Goal: Transaction & Acquisition: Download file/media

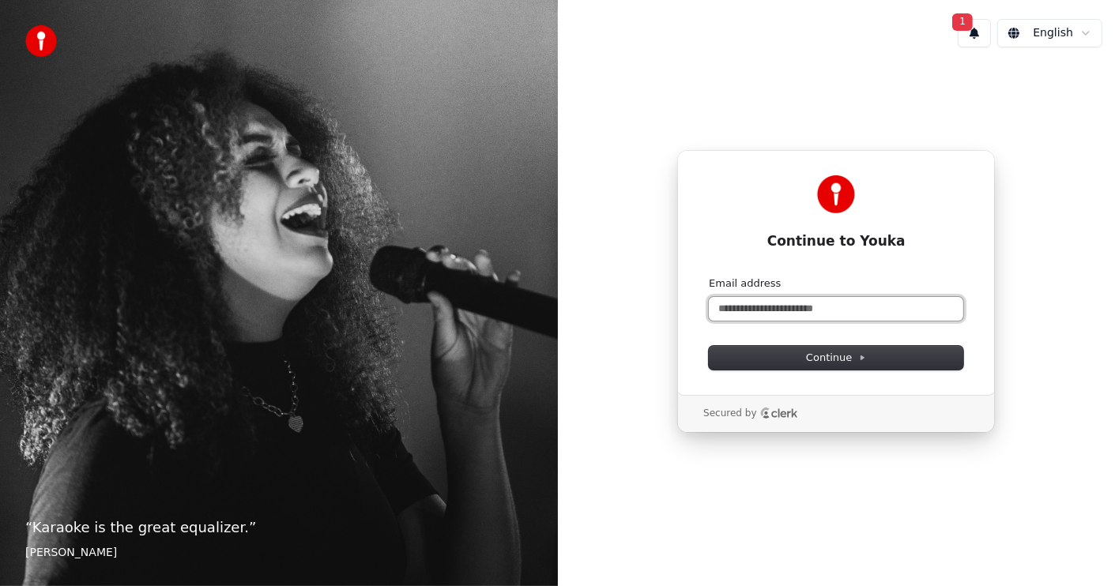
click at [852, 306] on input "Email address" at bounding box center [836, 309] width 254 height 24
click at [832, 354] on span "Continue" at bounding box center [836, 358] width 60 height 14
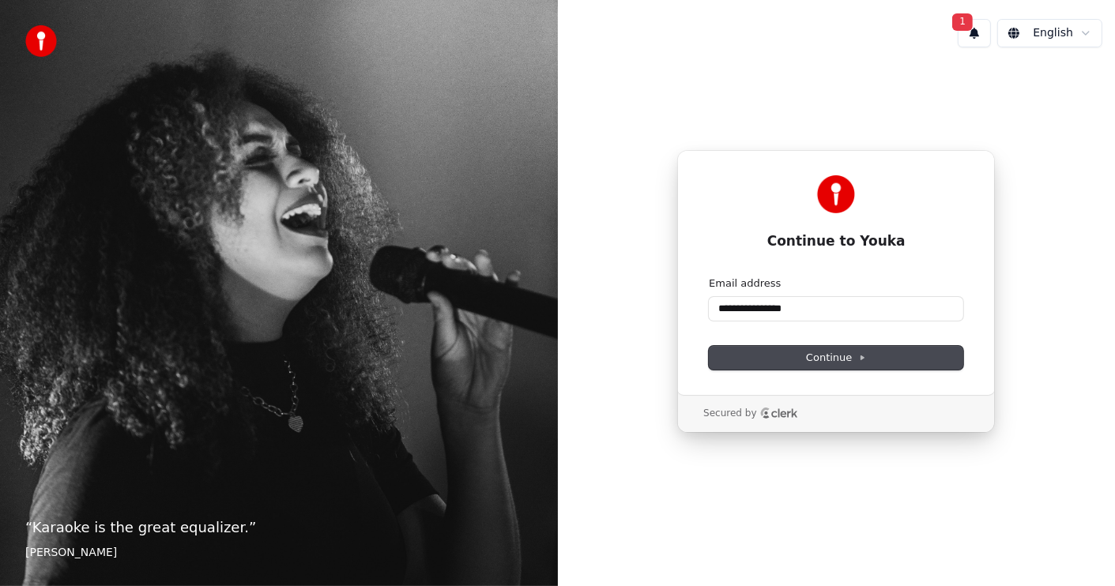
type input "**********"
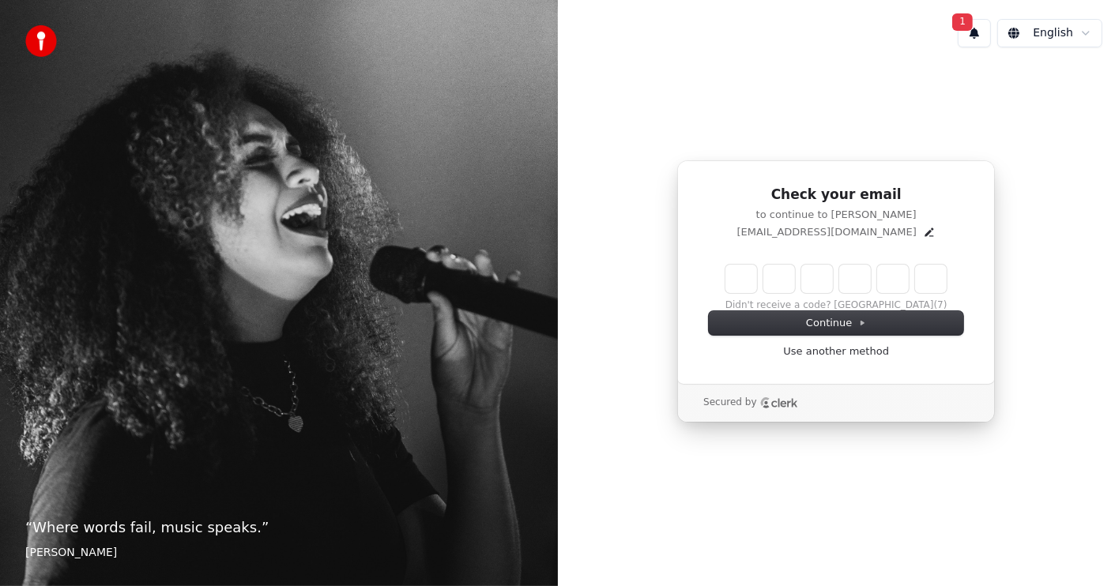
click at [737, 282] on input "Enter verification code" at bounding box center [835, 279] width 221 height 28
type input "******"
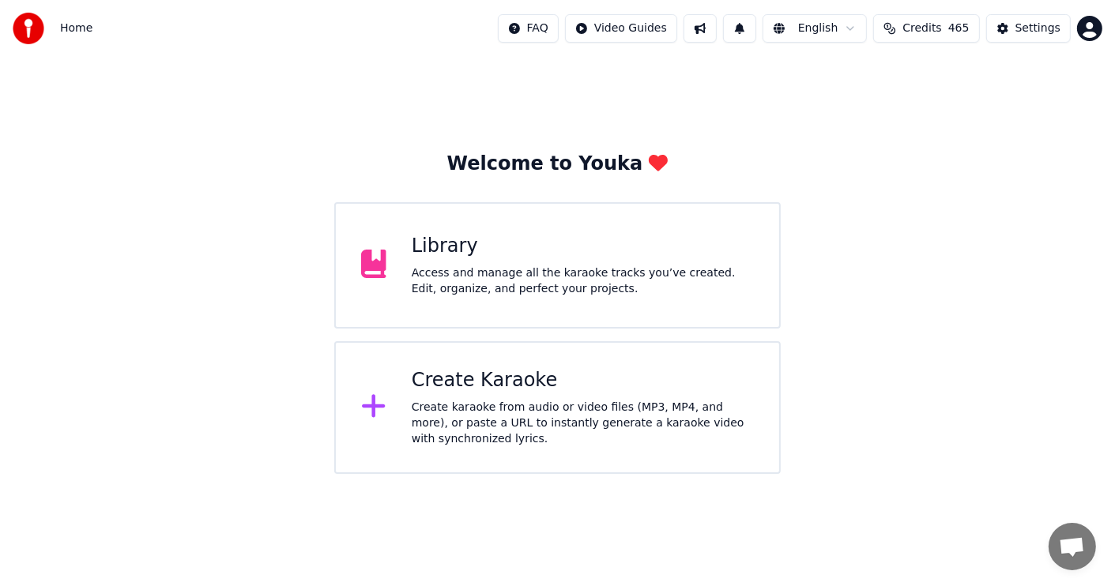
click at [601, 275] on div "Access and manage all the karaoke tracks you’ve created. Edit, organize, and pe…" at bounding box center [583, 281] width 342 height 32
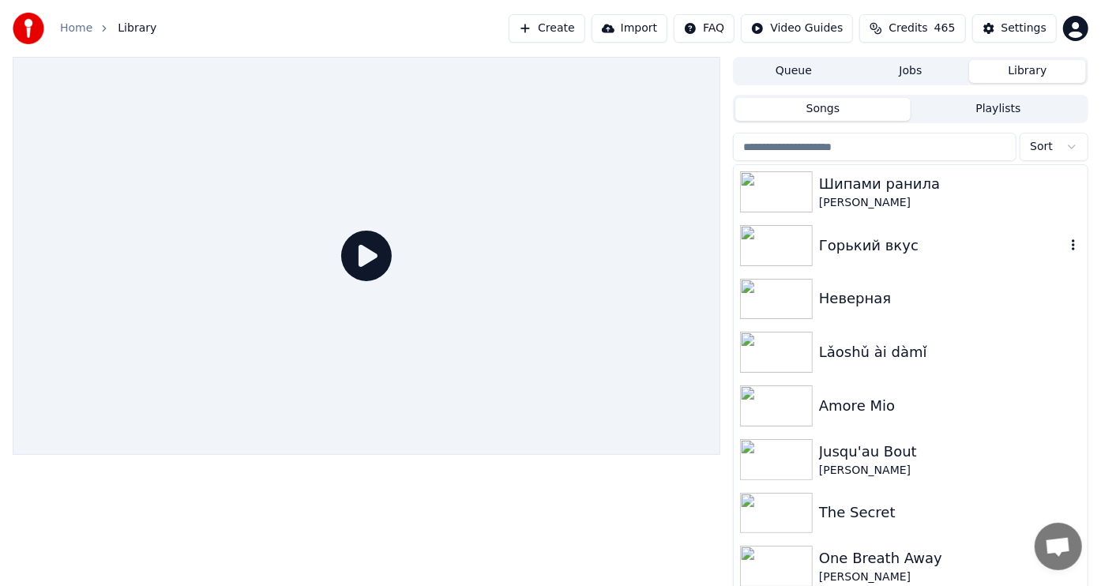
click at [786, 252] on img at bounding box center [776, 245] width 73 height 41
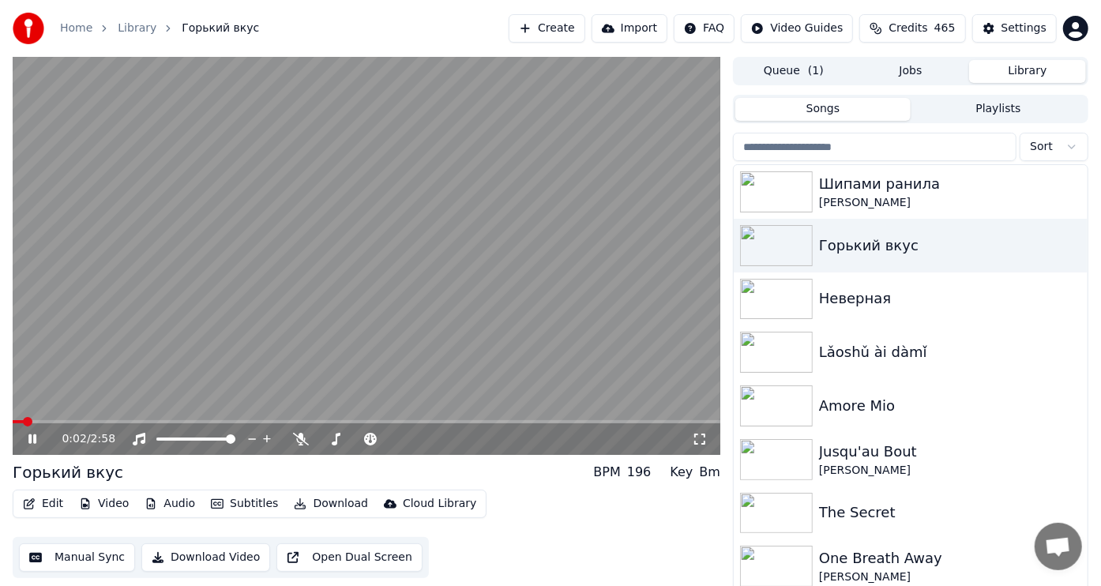
click at [31, 438] on icon at bounding box center [32, 439] width 8 height 9
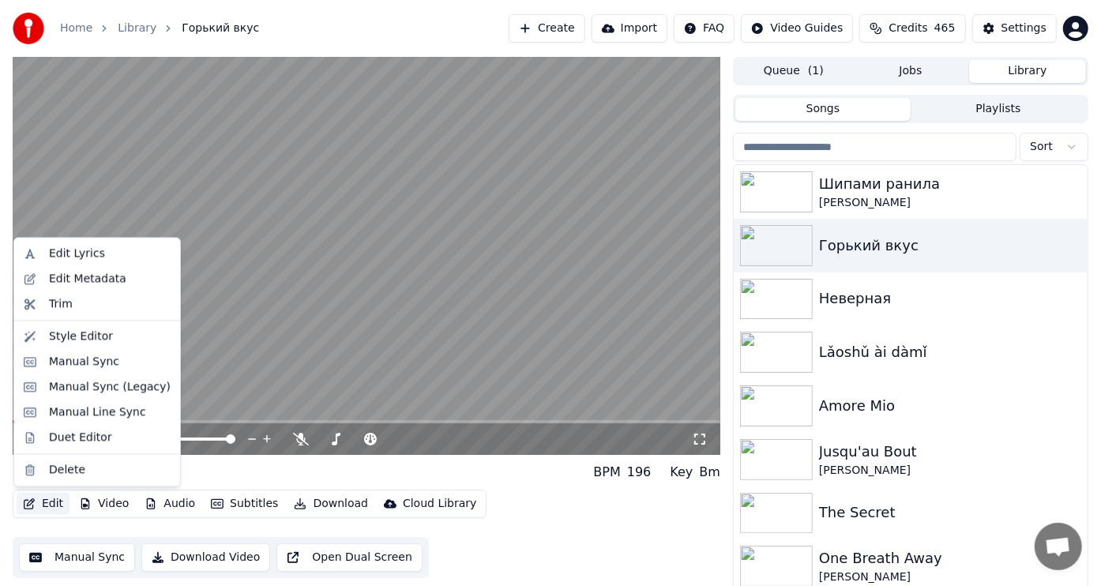
click at [54, 502] on button "Edit" at bounding box center [43, 504] width 53 height 22
click at [92, 254] on div "Edit Lyrics" at bounding box center [77, 254] width 56 height 16
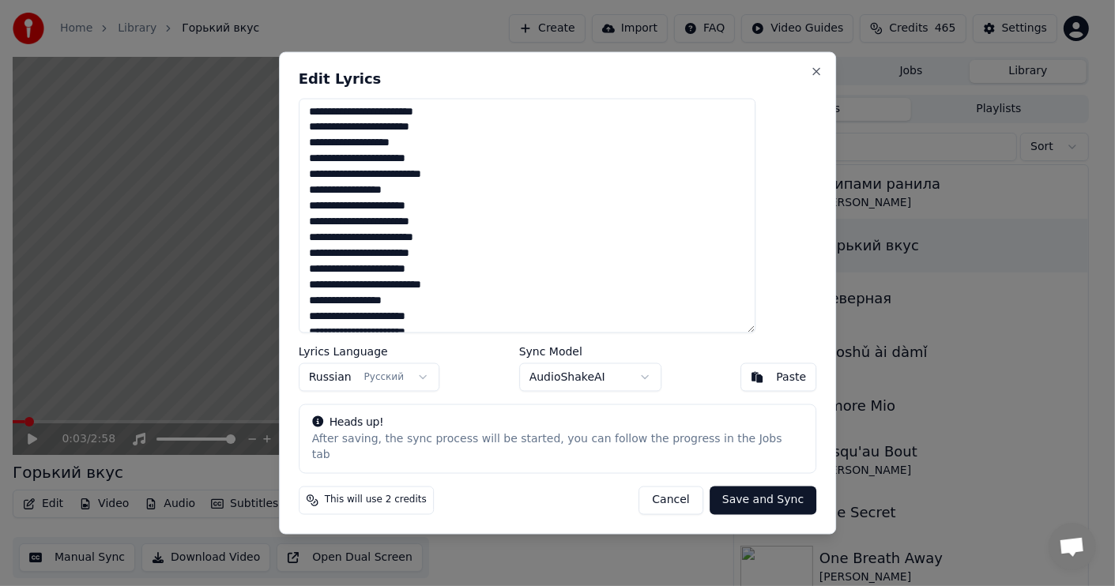
scroll to position [521, 0]
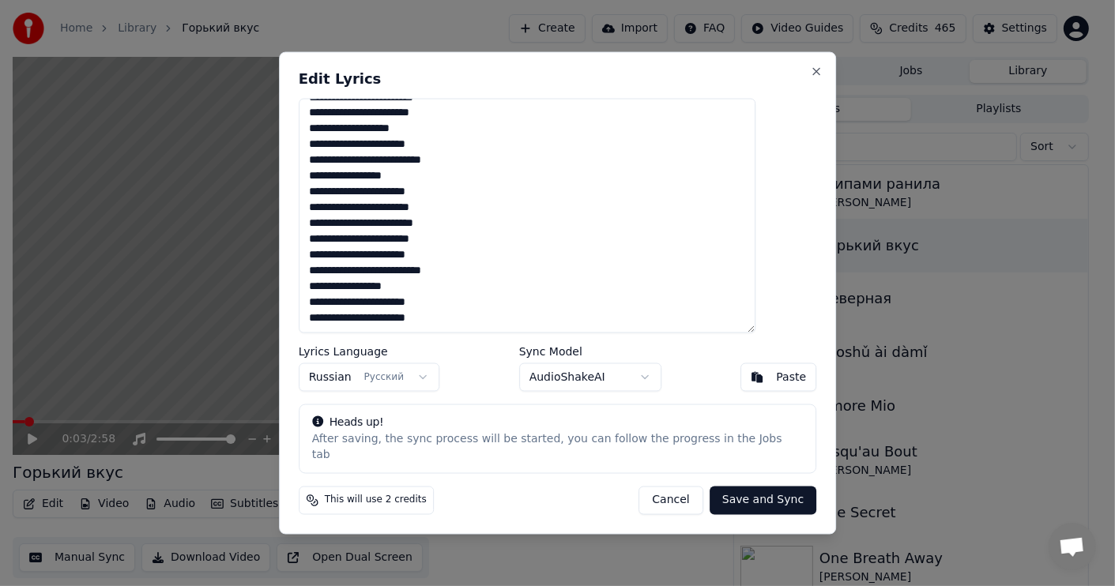
click at [480, 249] on textarea at bounding box center [527, 216] width 457 height 235
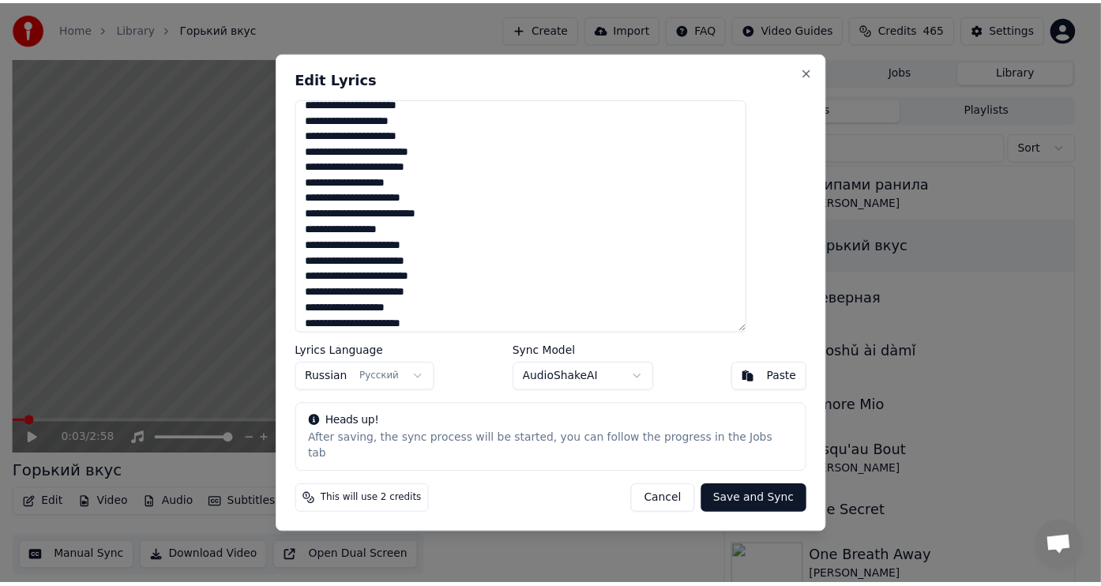
scroll to position [459, 0]
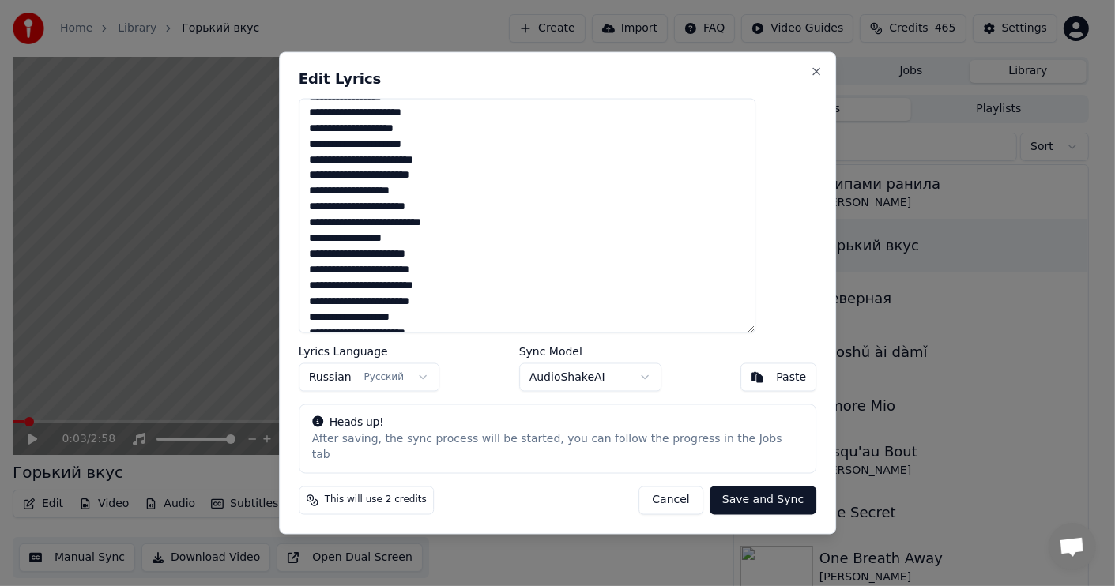
type textarea "**********"
click at [730, 490] on button "Save and Sync" at bounding box center [762, 500] width 107 height 28
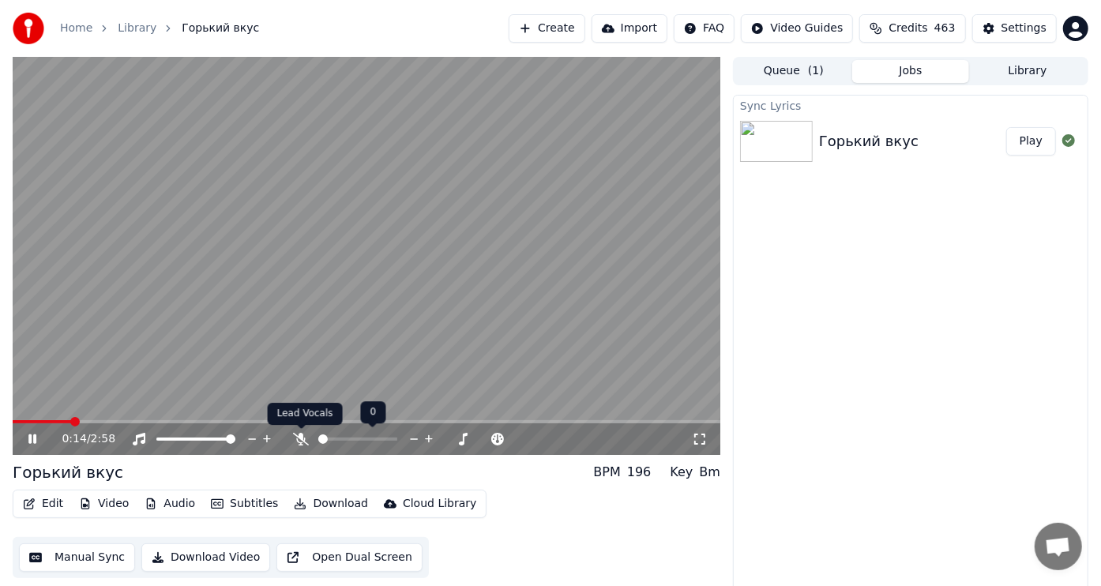
click at [299, 438] on icon at bounding box center [301, 439] width 16 height 13
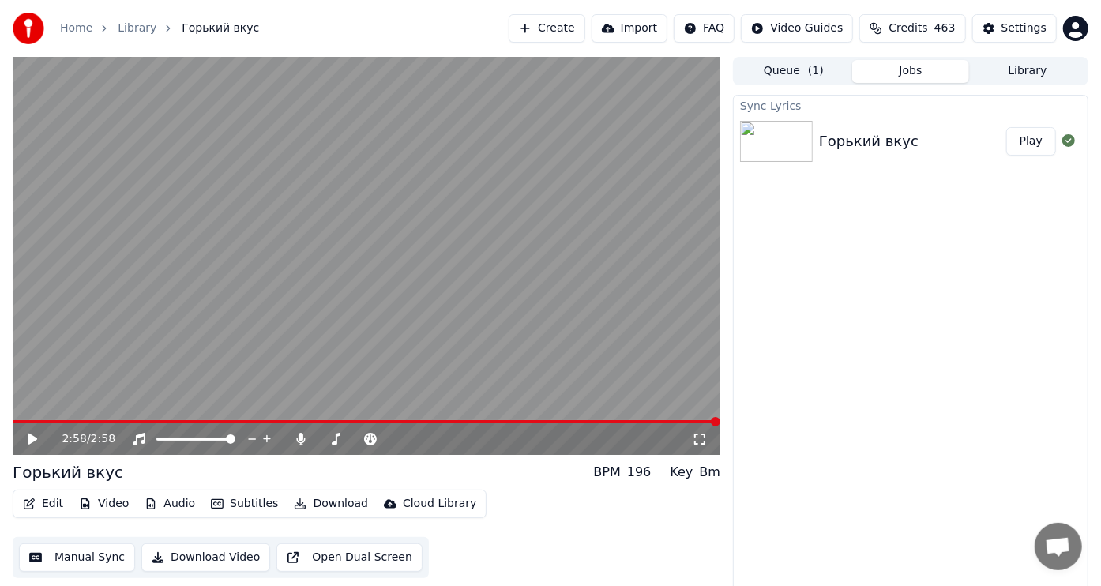
click at [33, 439] on icon at bounding box center [32, 439] width 9 height 11
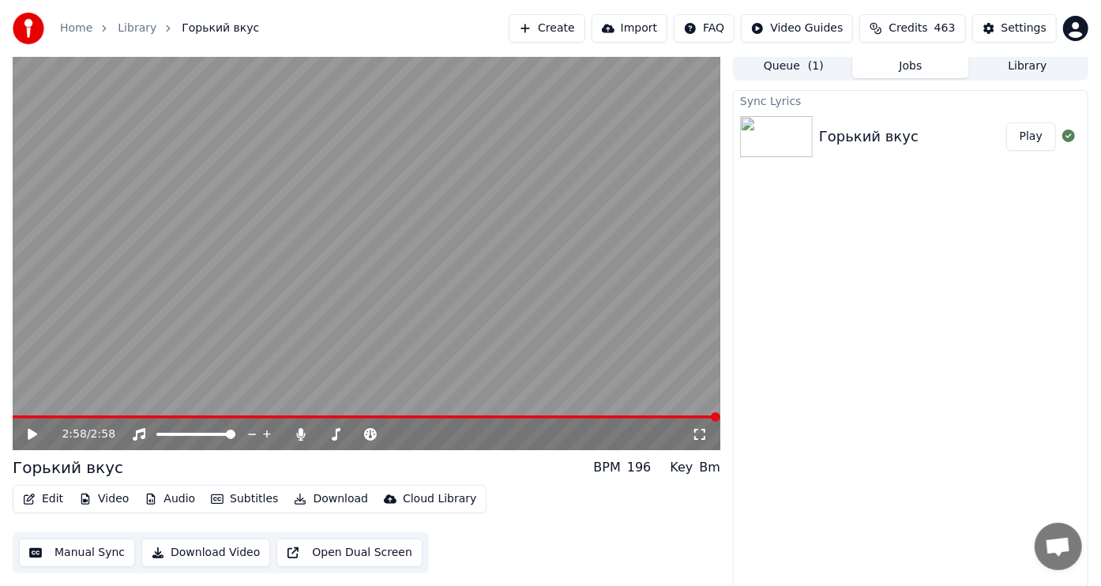
scroll to position [6, 0]
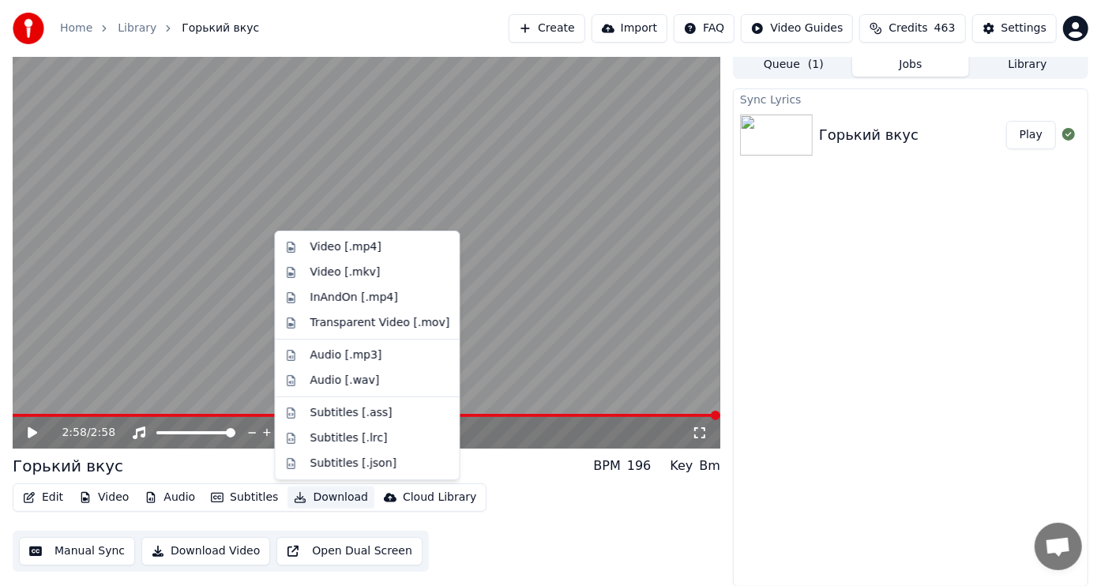
click at [326, 495] on button "Download" at bounding box center [331, 498] width 87 height 22
click at [324, 246] on div "Video [.mp4]" at bounding box center [345, 247] width 71 height 16
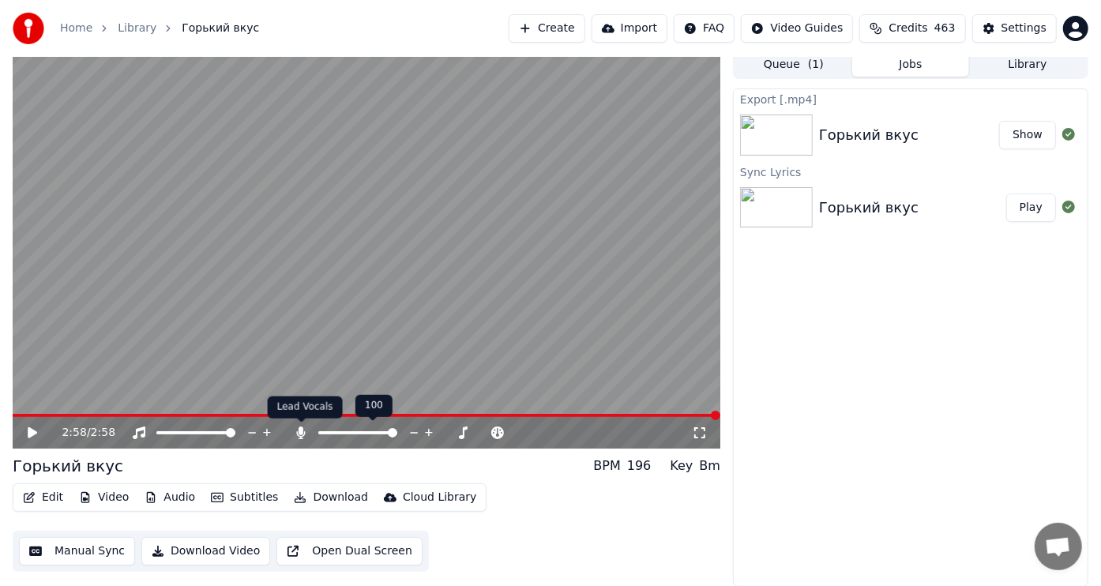
click at [301, 429] on icon at bounding box center [301, 433] width 9 height 13
click at [341, 495] on button "Download" at bounding box center [331, 498] width 87 height 22
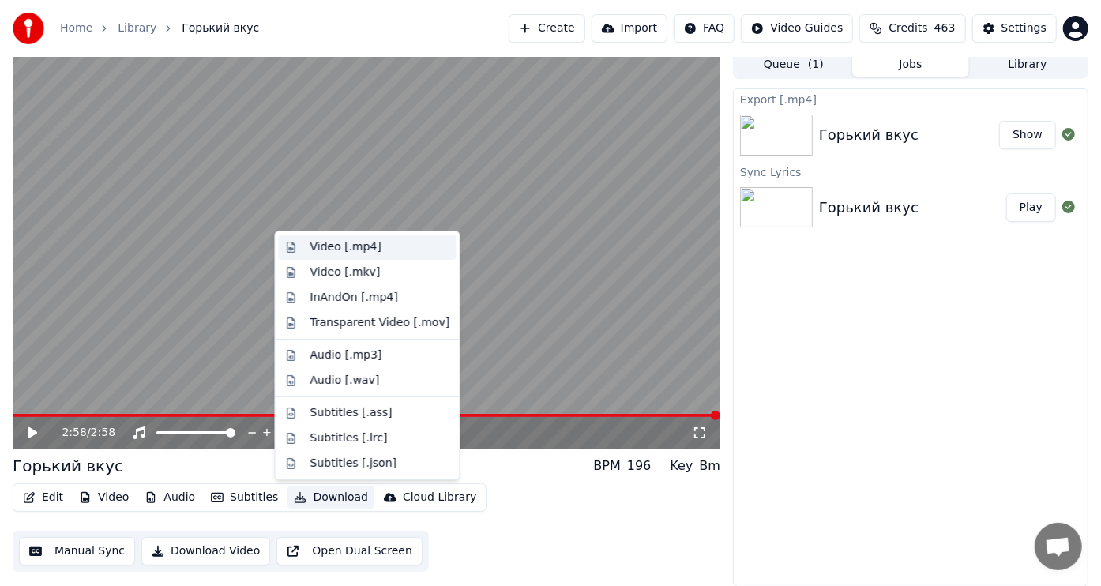
click at [321, 246] on div "Video [.mp4]" at bounding box center [345, 247] width 71 height 16
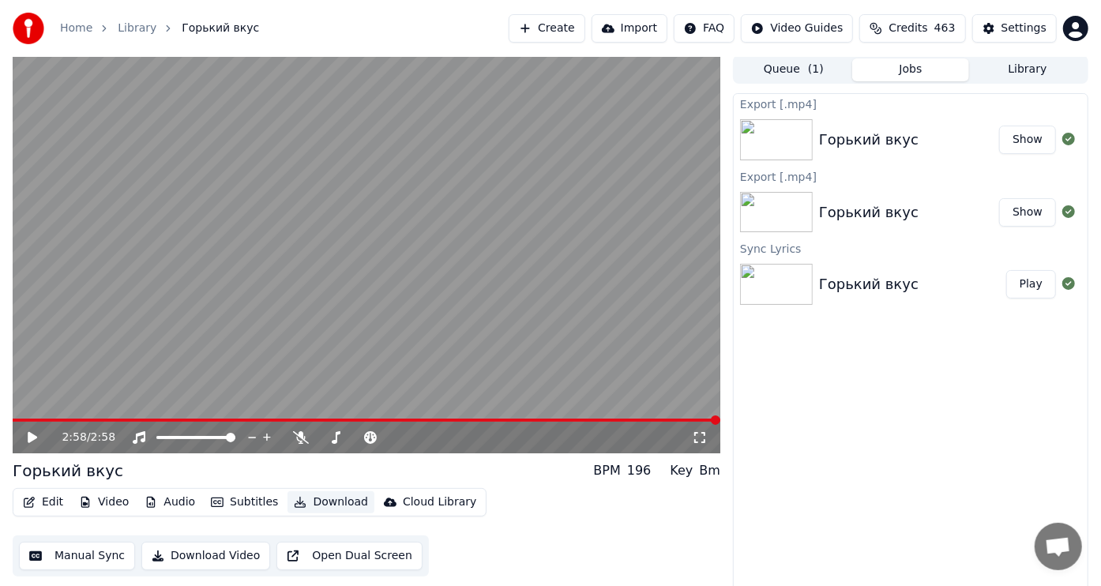
scroll to position [0, 0]
